Goal: Task Accomplishment & Management: Manage account settings

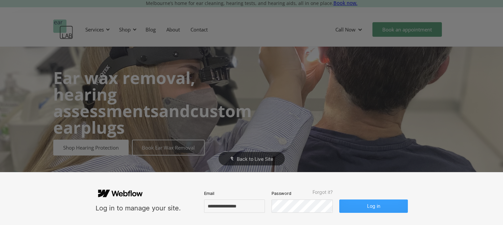
click at [349, 209] on button "Log in" at bounding box center [373, 206] width 68 height 13
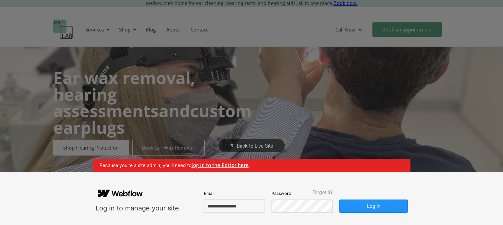
click at [238, 206] on input "**********" at bounding box center [234, 206] width 61 height 13
paste input "*"
type input "**********"
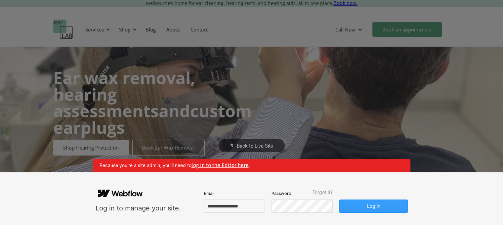
click at [368, 210] on button "Log in" at bounding box center [373, 206] width 68 height 13
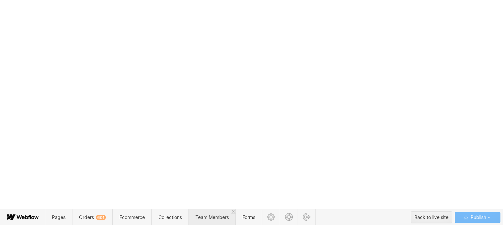
click at [217, 214] on span "Team Members" at bounding box center [212, 217] width 33 height 6
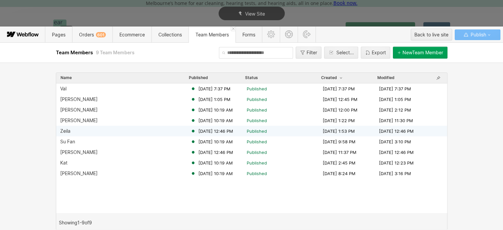
click at [77, 131] on div "Zeila" at bounding box center [125, 130] width 130 height 5
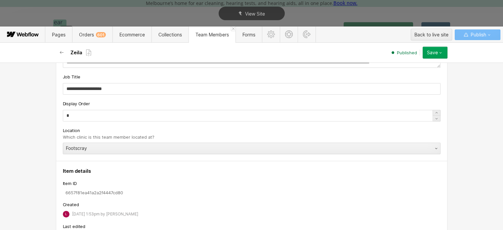
scroll to position [263, 0]
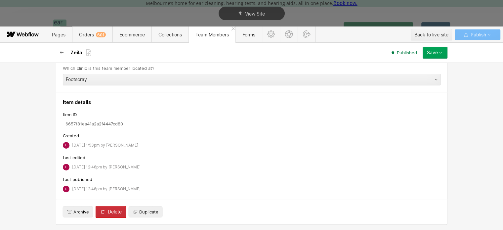
click at [102, 213] on button "Delete" at bounding box center [111, 212] width 30 height 12
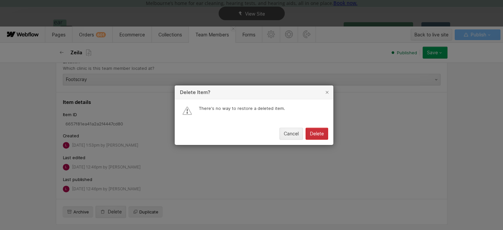
click at [314, 132] on div "Delete" at bounding box center [317, 133] width 14 height 5
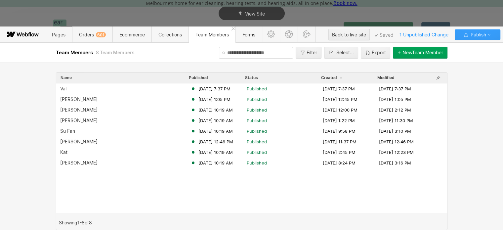
click at [477, 38] on span "Publish" at bounding box center [477, 35] width 17 height 10
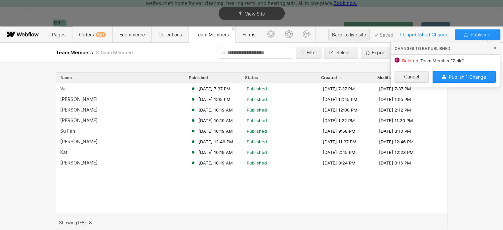
click at [458, 76] on span "Publish 1 Change" at bounding box center [467, 77] width 37 height 6
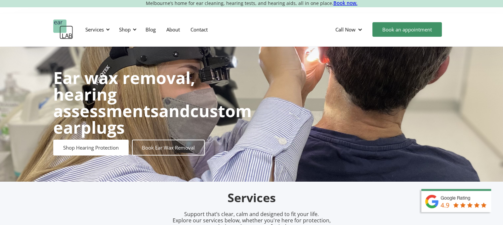
click at [179, 30] on link "About" at bounding box center [173, 29] width 24 height 19
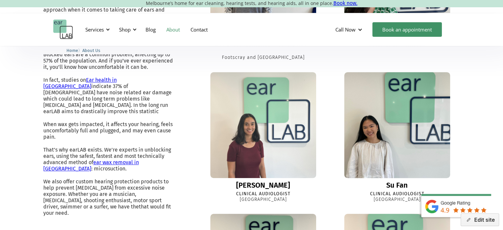
scroll to position [265, 0]
